Goal: Information Seeking & Learning: Learn about a topic

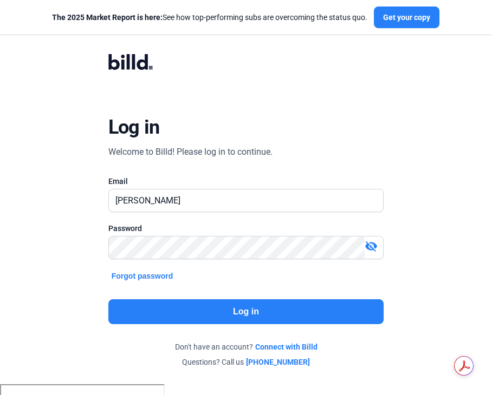
type input "[PERSON_NAME][EMAIL_ADDRESS][DOMAIN_NAME]"
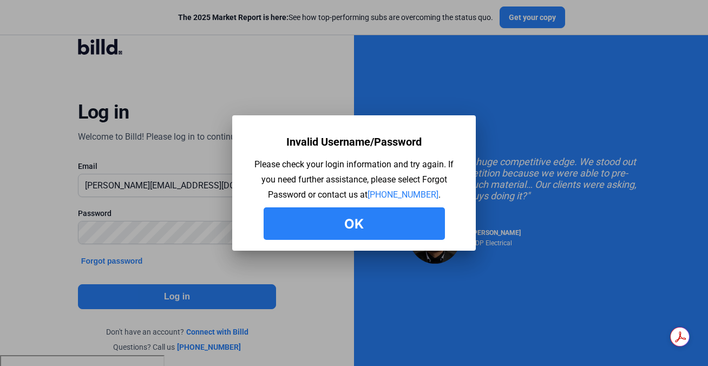
click at [349, 217] on button "Ok" at bounding box center [354, 223] width 181 height 32
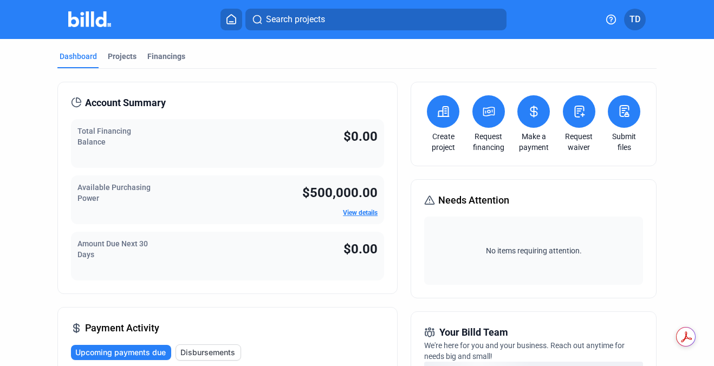
click at [491, 24] on span "TD" at bounding box center [634, 19] width 11 height 13
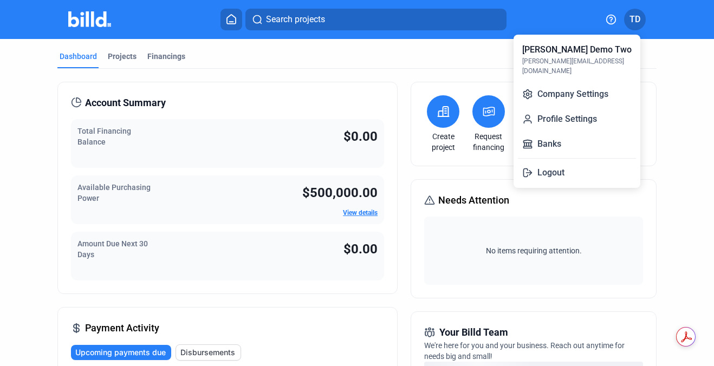
click at [491, 231] on div at bounding box center [357, 183] width 714 height 366
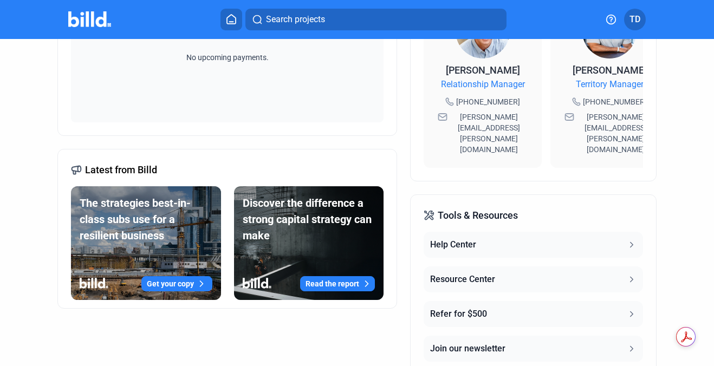
scroll to position [382, 0]
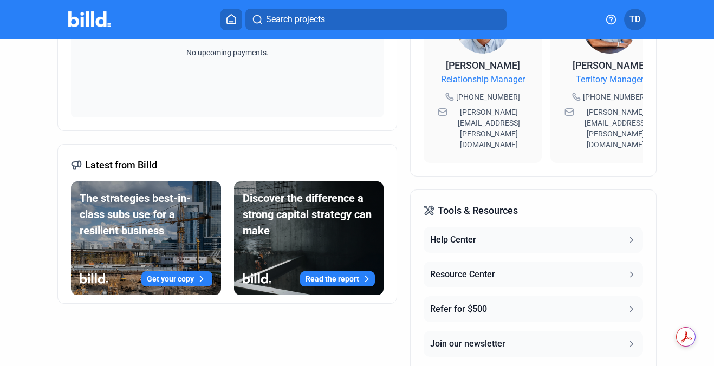
click at [452, 233] on div "Help Center" at bounding box center [453, 239] width 46 height 13
